Goal: Task Accomplishment & Management: Use online tool/utility

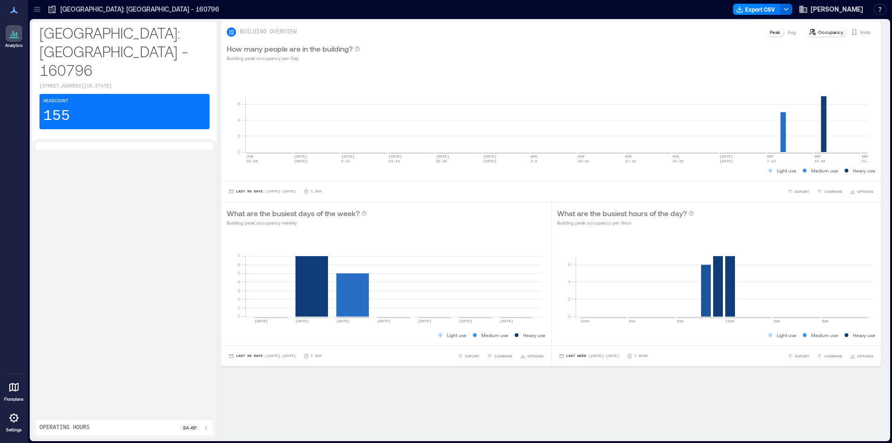
click at [11, 417] on icon at bounding box center [13, 417] width 9 height 9
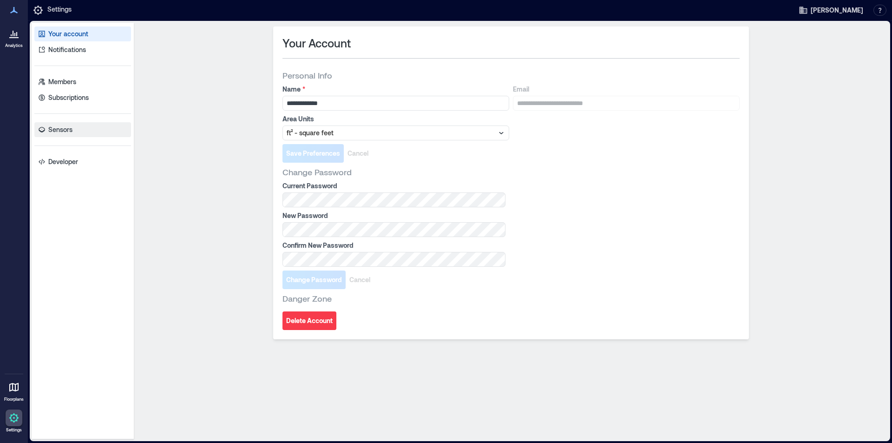
click at [57, 126] on p "Sensors" at bounding box center [60, 129] width 24 height 9
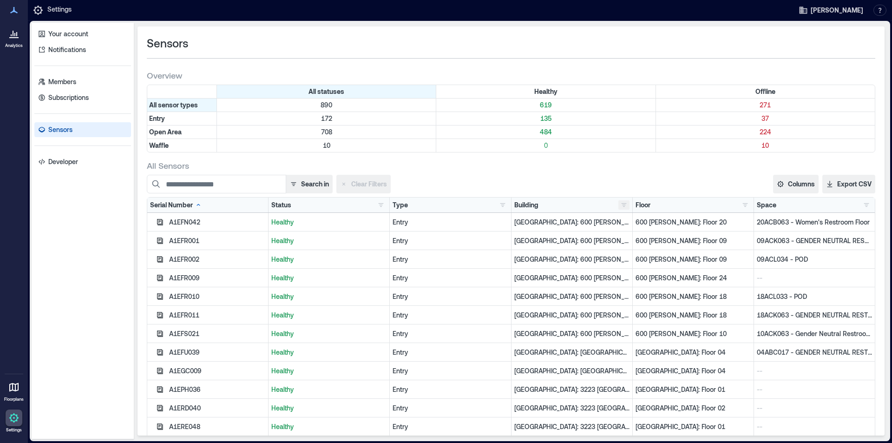
click at [622, 207] on button "button" at bounding box center [623, 204] width 11 height 9
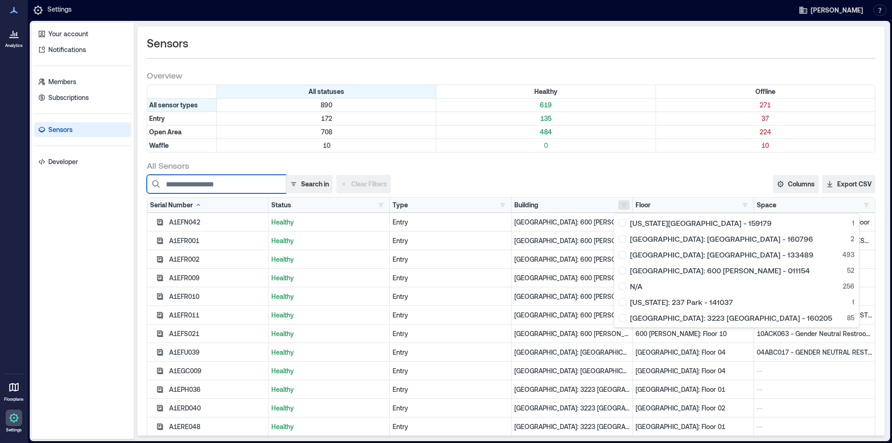
click at [239, 189] on input at bounding box center [216, 184] width 139 height 19
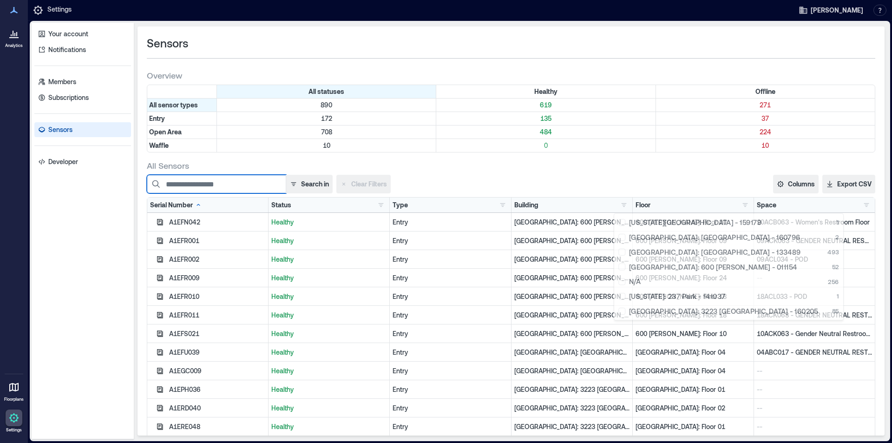
paste input "********"
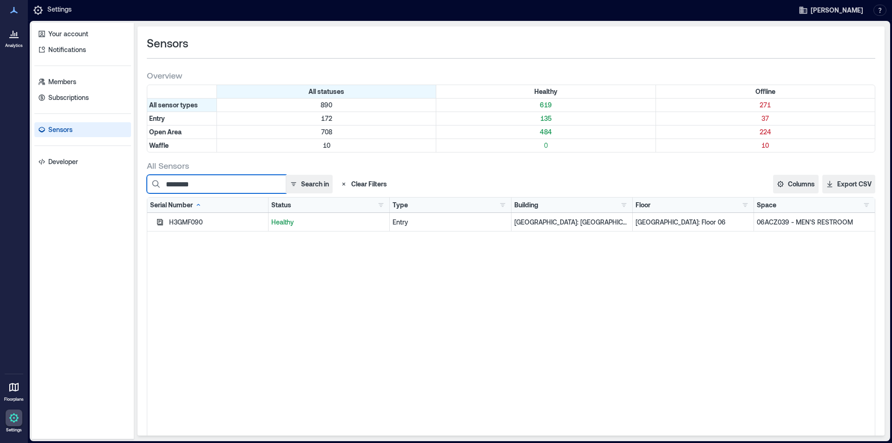
paste input "********"
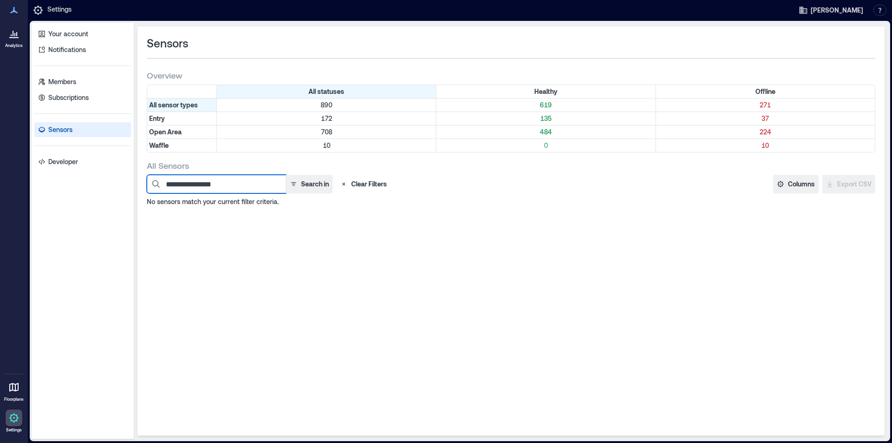
drag, startPoint x: 251, startPoint y: 186, endPoint x: 118, endPoint y: 174, distance: 132.9
click at [118, 174] on div "**********" at bounding box center [460, 231] width 856 height 416
paste input
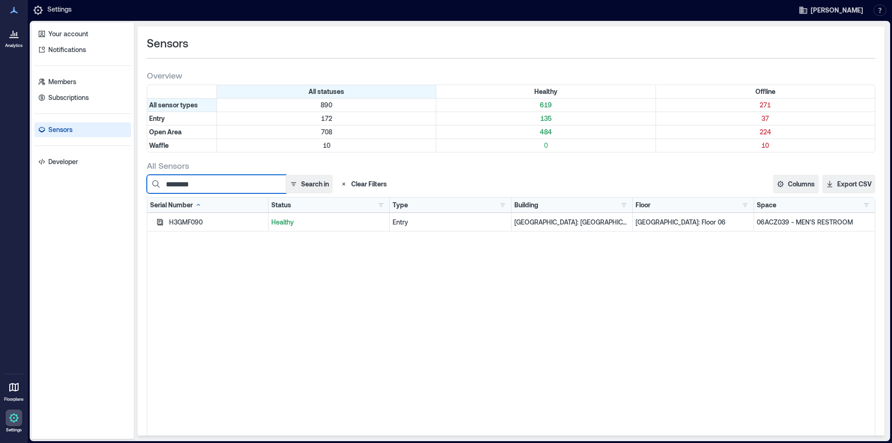
type input "********"
click at [620, 202] on button "button" at bounding box center [623, 204] width 11 height 9
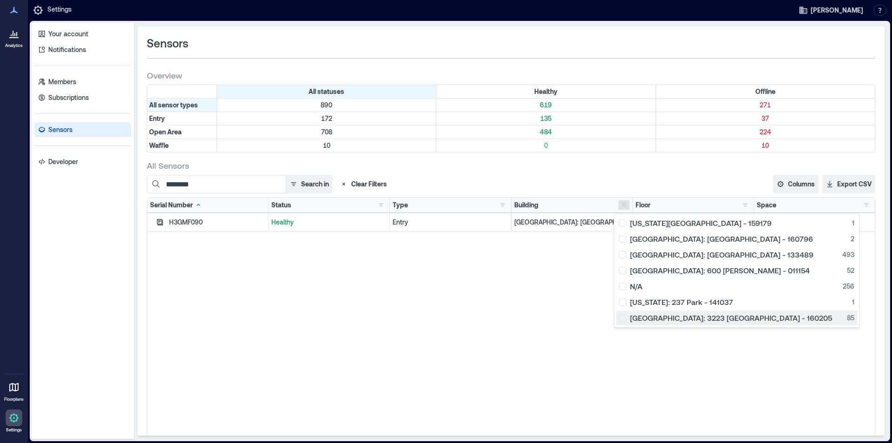
click at [623, 317] on div "[GEOGRAPHIC_DATA]: 3223 [GEOGRAPHIC_DATA] - 160205 85" at bounding box center [736, 317] width 235 height 9
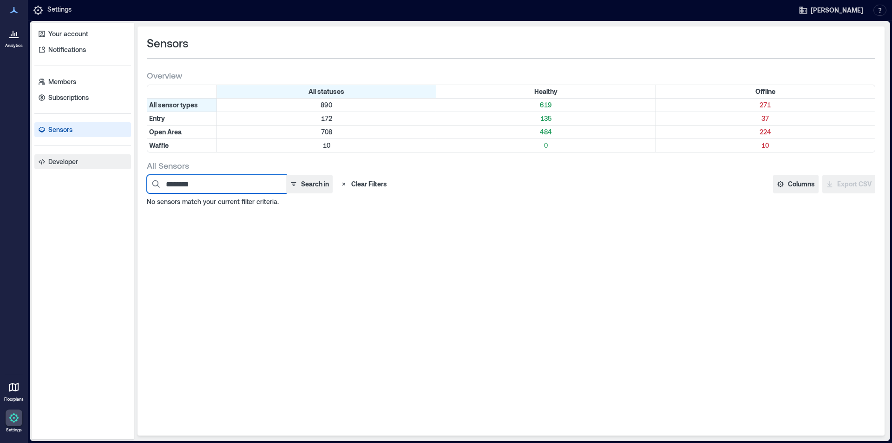
drag, startPoint x: 218, startPoint y: 184, endPoint x: 65, endPoint y: 168, distance: 153.2
click at [83, 176] on div "Your account Notifications Members Subscriptions Sensors Developer Sensors Over…" at bounding box center [460, 231] width 856 height 416
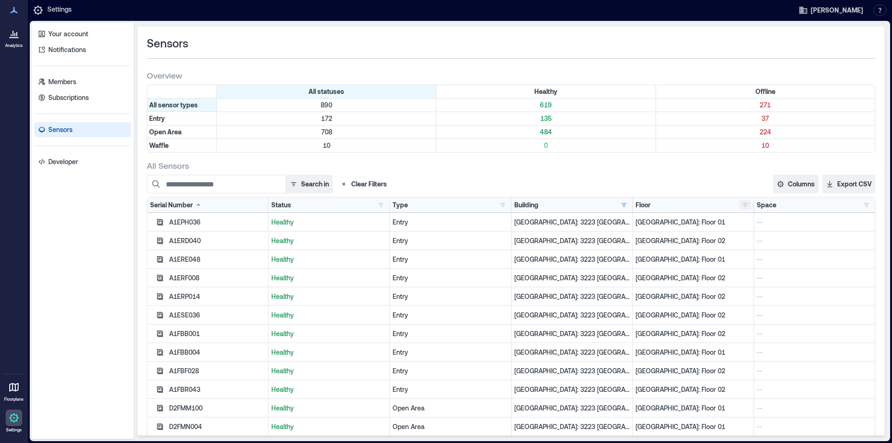
click at [739, 204] on button "button" at bounding box center [744, 204] width 11 height 9
click at [742, 239] on div "[GEOGRAPHIC_DATA]: Floor 02 71" at bounding box center [807, 238] width 138 height 9
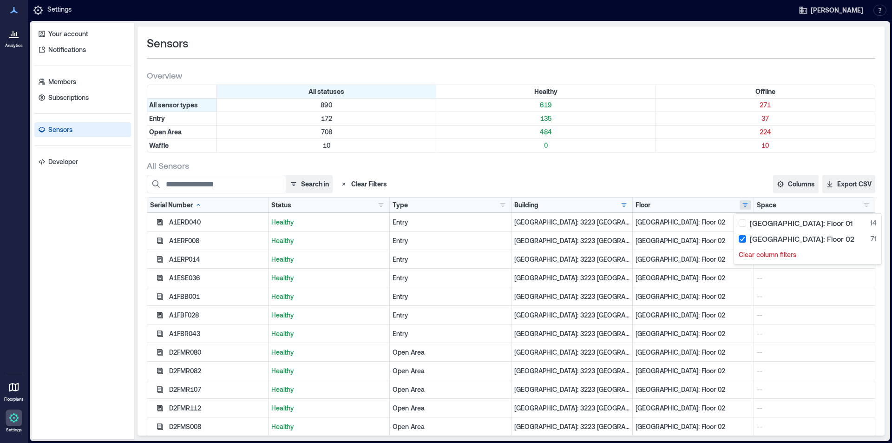
click at [117, 242] on div "Your account Notifications Members Subscriptions Sensors Developer" at bounding box center [83, 231] width 102 height 416
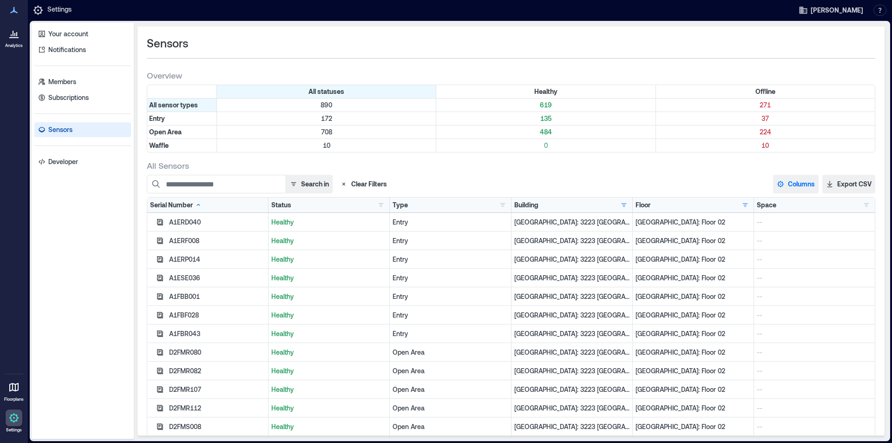
click at [786, 184] on button "Columns" at bounding box center [796, 184] width 46 height 19
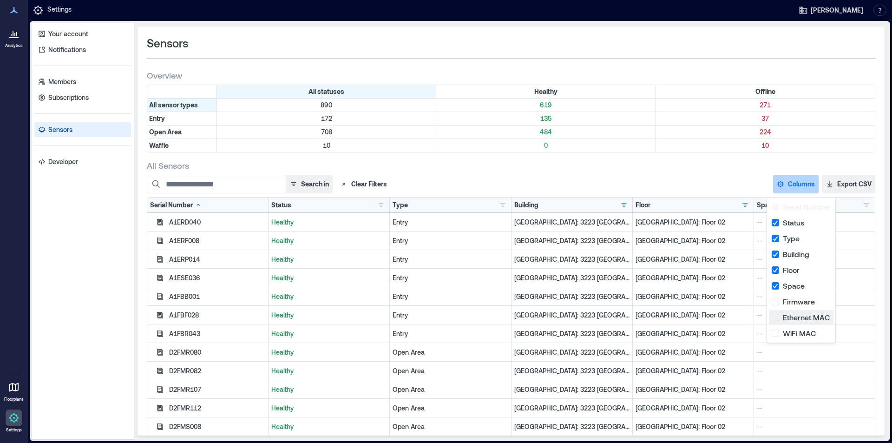
click at [784, 319] on button "Ethernet MAC" at bounding box center [801, 317] width 65 height 15
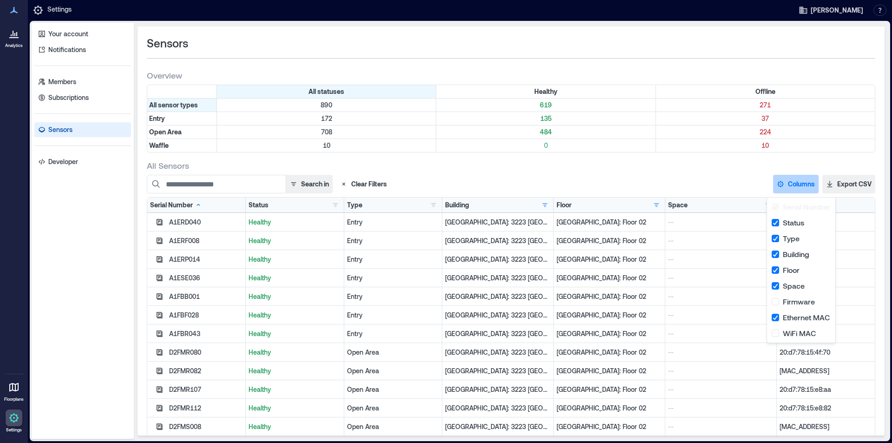
click at [718, 162] on div "All Sensors" at bounding box center [511, 165] width 728 height 11
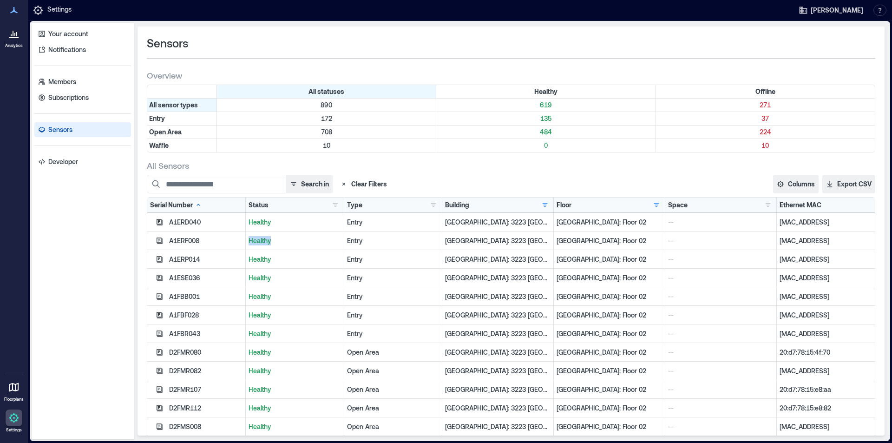
drag, startPoint x: 285, startPoint y: 239, endPoint x: 247, endPoint y: 243, distance: 38.3
click at [248, 243] on p "Healthy" at bounding box center [294, 240] width 92 height 9
click at [59, 131] on p "Sensors" at bounding box center [60, 129] width 24 height 9
drag, startPoint x: 202, startPoint y: 241, endPoint x: 162, endPoint y: 243, distance: 40.5
click at [162, 243] on div "A1ERF008" at bounding box center [196, 240] width 98 height 19
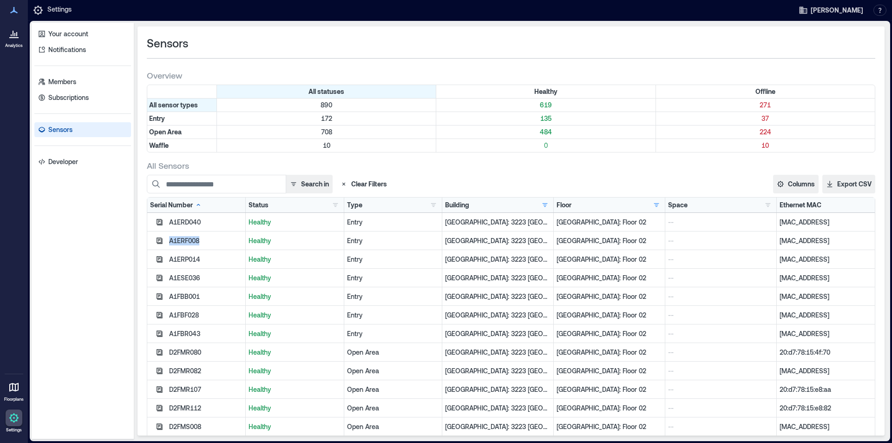
copy div "A1ERF008"
drag, startPoint x: 187, startPoint y: 234, endPoint x: 853, endPoint y: 240, distance: 666.0
click at [853, 240] on div "A1ERF008 Healthy Entry [GEOGRAPHIC_DATA]: 3223 [GEOGRAPHIC_DATA] - 160205 [GEOG…" at bounding box center [510, 240] width 727 height 19
click at [85, 225] on div "Your account Notifications Members Subscriptions Sensors Developer" at bounding box center [83, 231] width 102 height 416
click at [51, 363] on div "Your account Notifications Members Subscriptions Sensors Developer" at bounding box center [83, 231] width 102 height 416
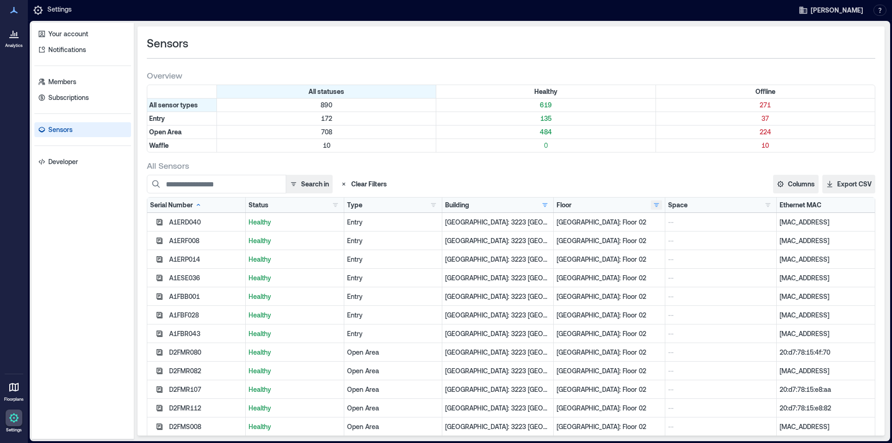
click at [652, 207] on button "button" at bounding box center [656, 204] width 11 height 9
click at [629, 207] on div "Floor [GEOGRAPHIC_DATA]: Floor [GEOGRAPHIC_DATA]: Floor 02 71 Clear column filt…" at bounding box center [608, 204] width 105 height 9
click at [540, 203] on button "button" at bounding box center [544, 204] width 11 height 9
click at [550, 239] on p "Clear column filters" at bounding box center [568, 238] width 58 height 9
click at [539, 203] on button "button" at bounding box center [544, 204] width 11 height 9
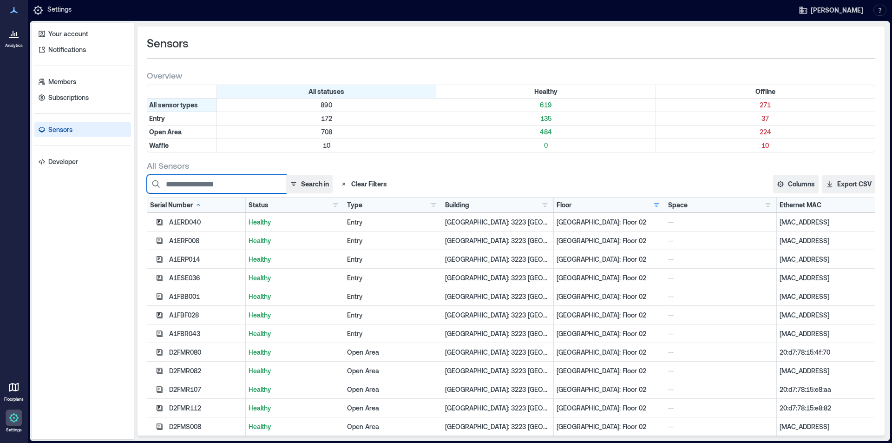
click at [236, 189] on input at bounding box center [216, 184] width 139 height 19
paste input "********"
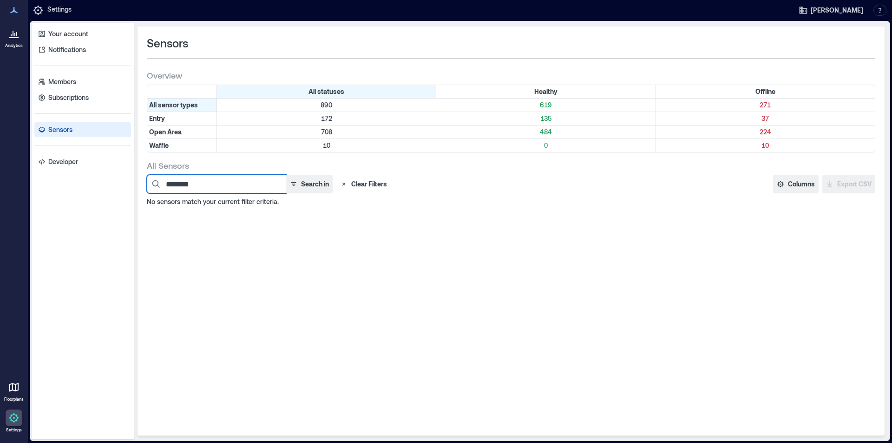
type input "********"
click at [364, 180] on button "Clear Filters" at bounding box center [363, 184] width 54 height 19
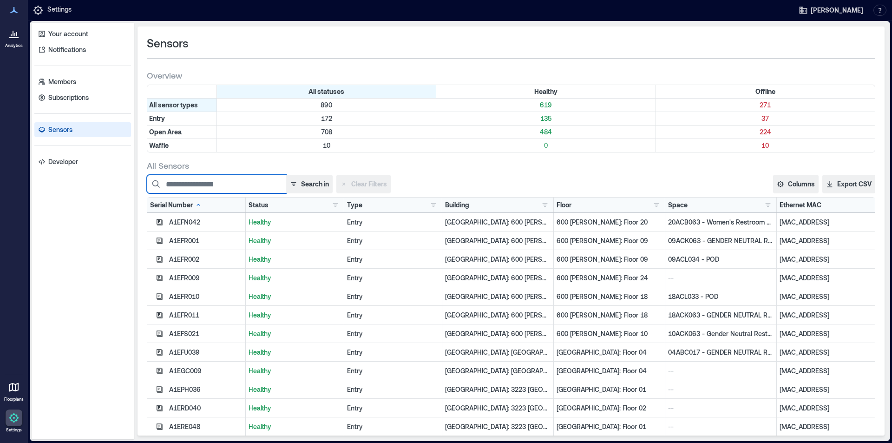
click at [229, 187] on input at bounding box center [216, 184] width 139 height 19
paste input "********"
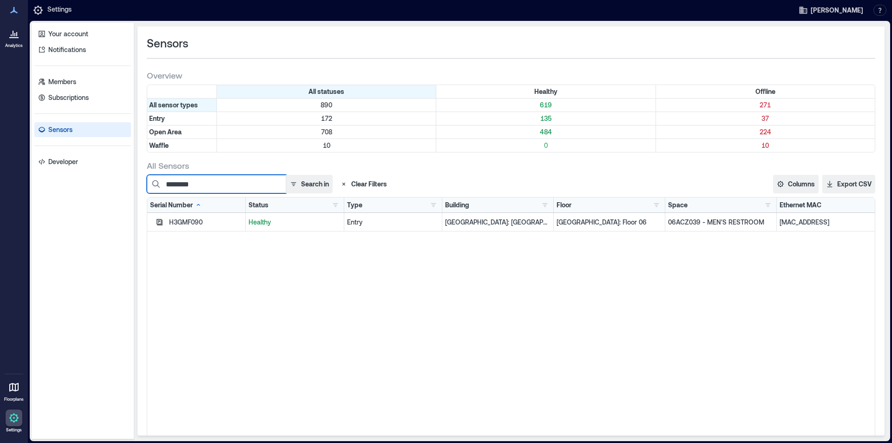
type input "********"
click at [228, 355] on div "H3GMF090 Healthy Entry [GEOGRAPHIC_DATA]: [GEOGRAPHIC_DATA] - 133489 [GEOGRAPHI…" at bounding box center [510, 329] width 727 height 232
